Goal: Task Accomplishment & Management: Manage account settings

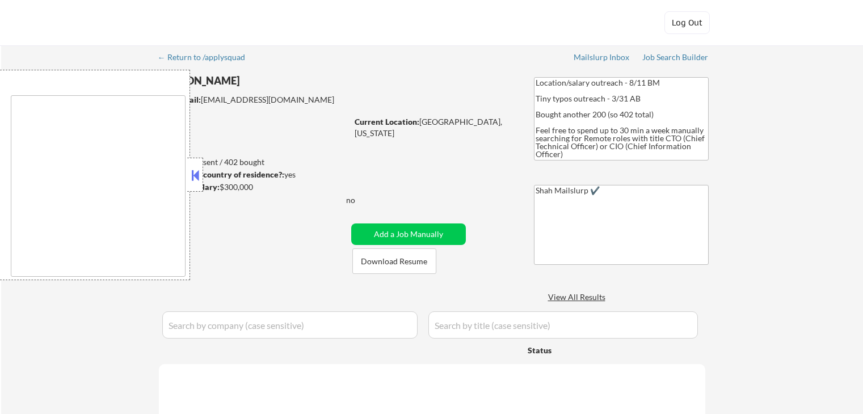
select select ""pending""
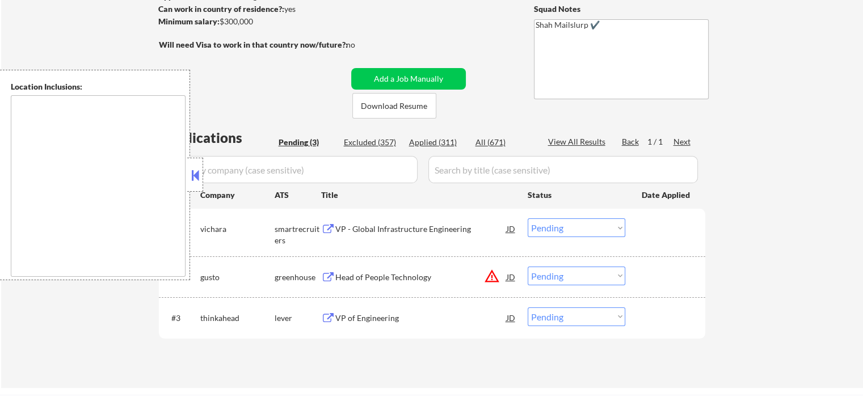
scroll to position [227, 0]
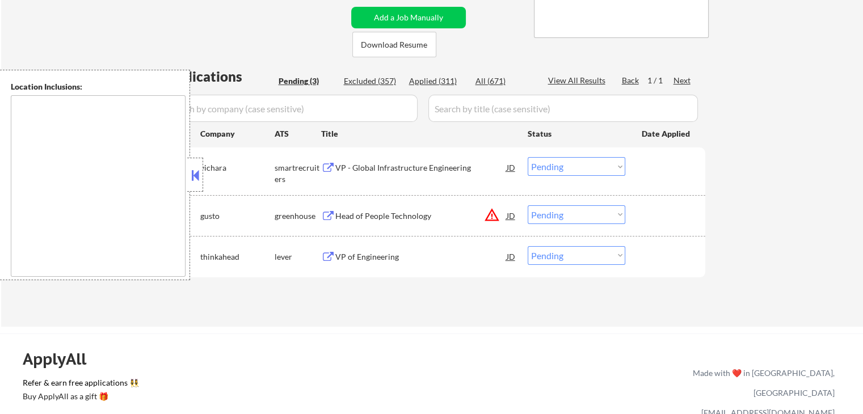
click at [356, 167] on div "VP - Global Infrastructure Engineering" at bounding box center [420, 167] width 171 height 11
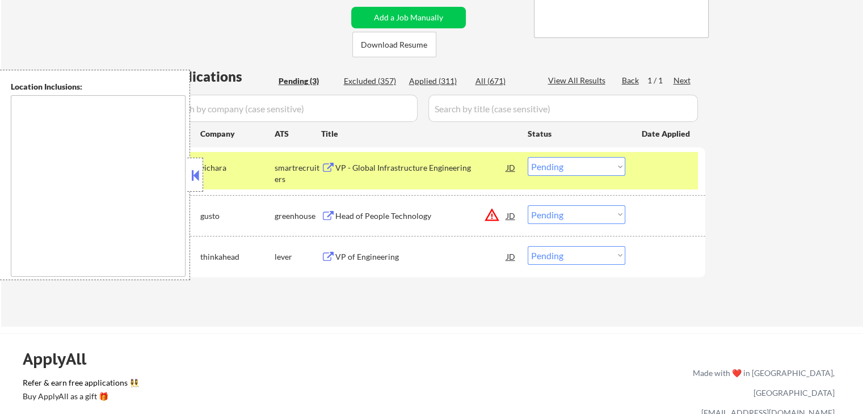
click at [345, 220] on div "Head of People Technology" at bounding box center [420, 215] width 171 height 11
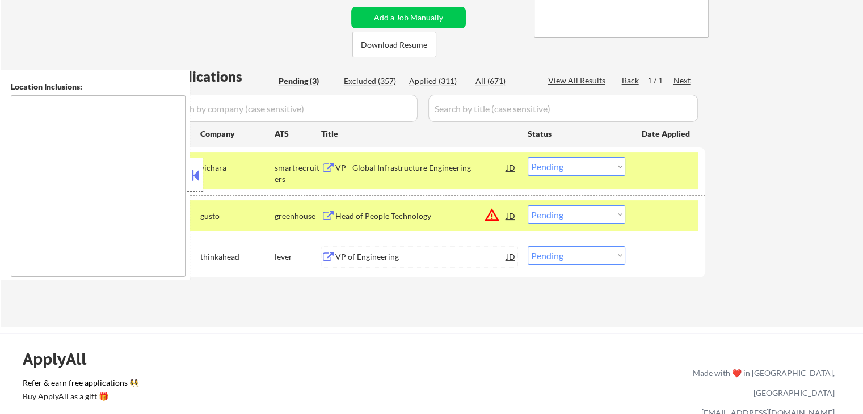
click at [350, 255] on div "VP of Engineering" at bounding box center [420, 256] width 171 height 11
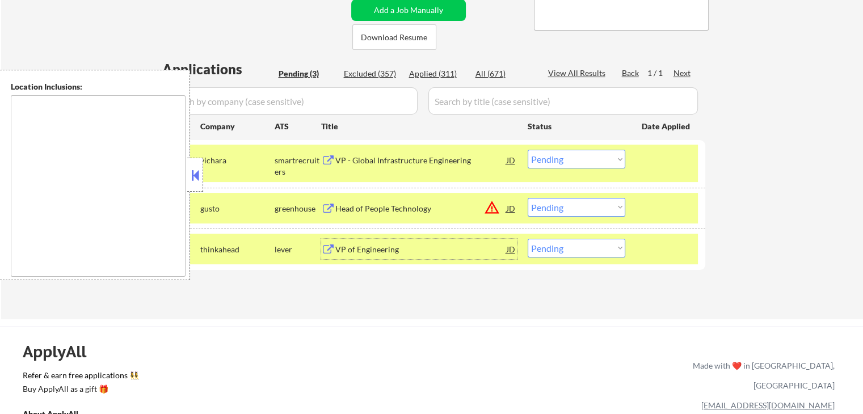
scroll to position [284, 0]
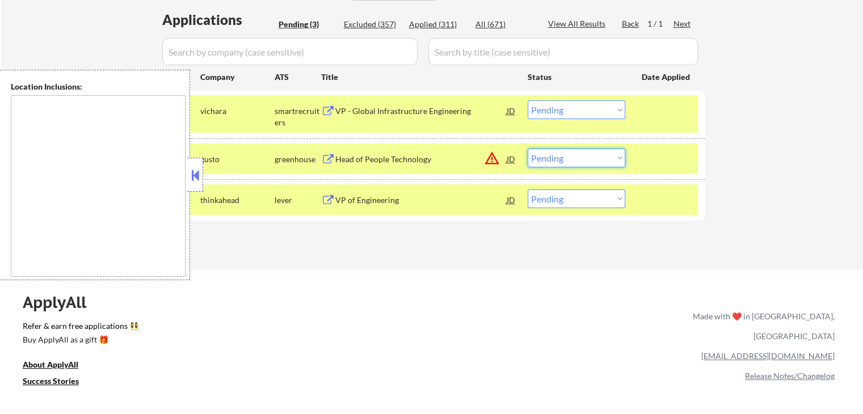
click at [581, 164] on select "Choose an option... Pending Applied Excluded (Questions) Excluded (Expired) Exc…" at bounding box center [577, 158] width 98 height 19
select select ""excluded__salary_""
click at [528, 149] on select "Choose an option... Pending Applied Excluded (Questions) Excluded (Expired) Exc…" at bounding box center [577, 158] width 98 height 19
click at [574, 104] on select "Choose an option... Pending Applied Excluded (Questions) Excluded (Expired) Exc…" at bounding box center [577, 109] width 98 height 19
select select ""excluded__salary_""
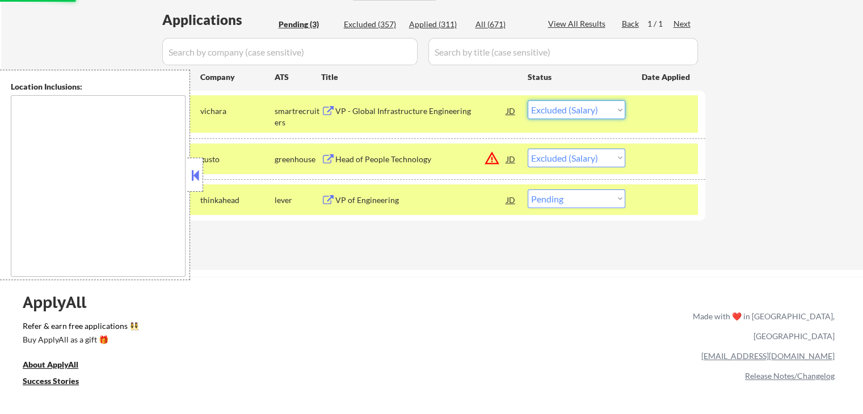
click at [528, 100] on select "Choose an option... Pending Applied Excluded (Questions) Excluded (Expired) Exc…" at bounding box center [577, 109] width 98 height 19
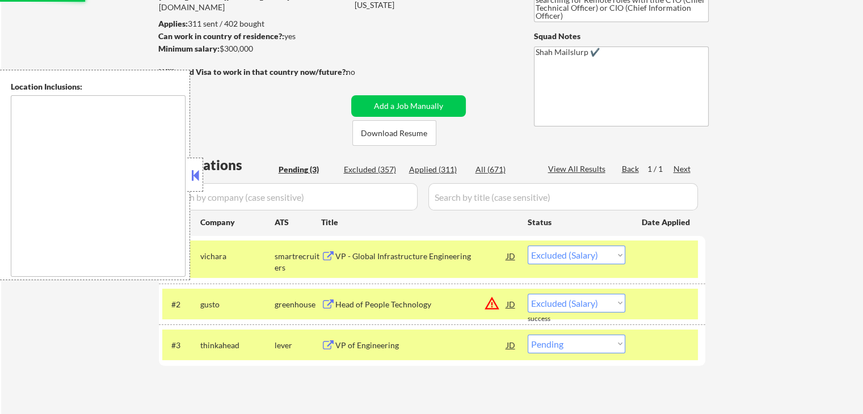
scroll to position [113, 0]
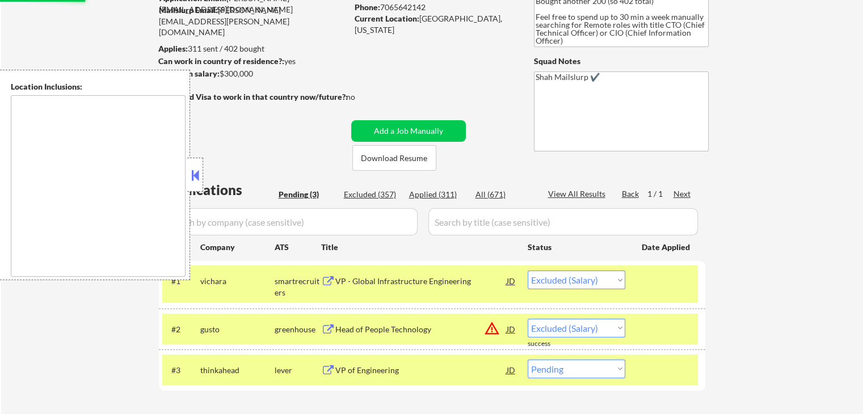
select select ""pending""
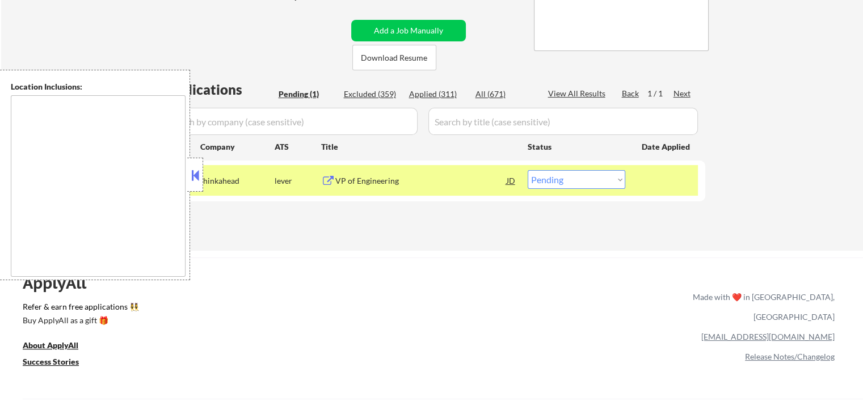
scroll to position [284, 0]
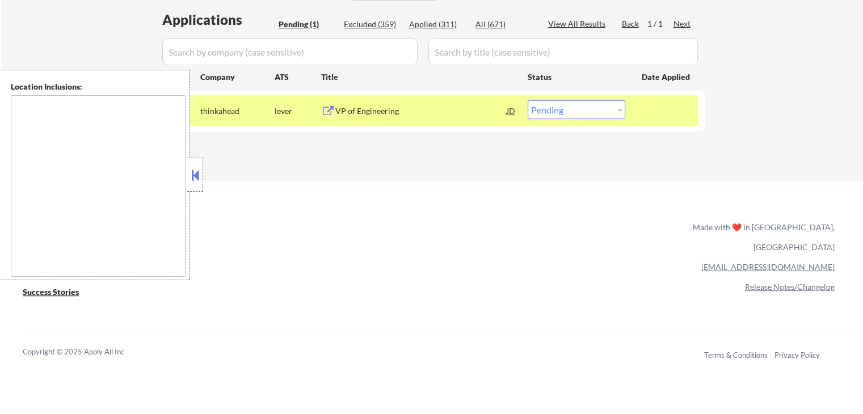
click at [576, 103] on select "Choose an option... Pending Applied Excluded (Questions) Excluded (Expired) Exc…" at bounding box center [577, 109] width 98 height 19
select select ""applied""
click at [528, 100] on select "Choose an option... Pending Applied Excluded (Questions) Excluded (Expired) Exc…" at bounding box center [577, 109] width 98 height 19
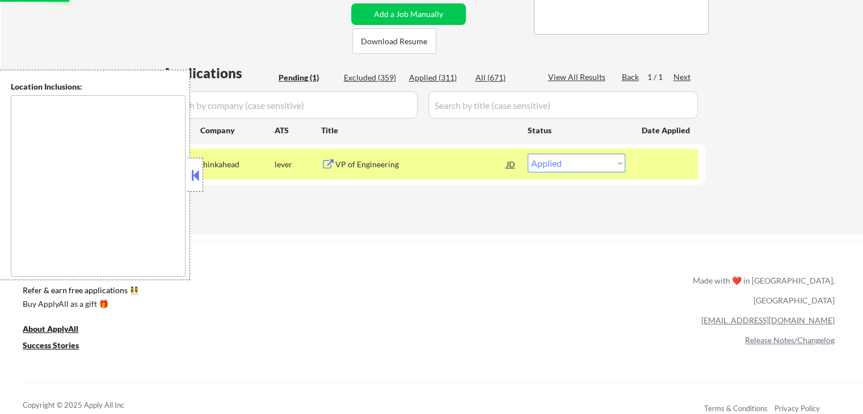
scroll to position [170, 0]
